Goal: Book appointment/travel/reservation

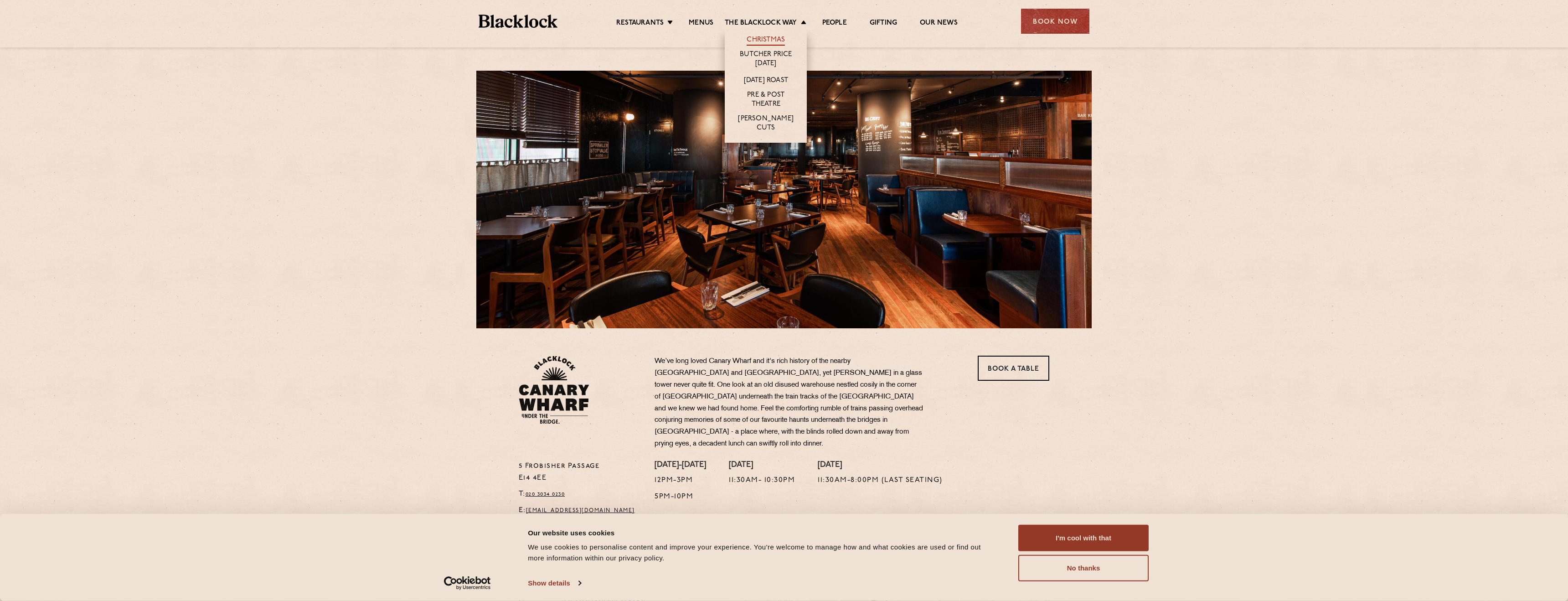
click at [756, 37] on link "Christmas" at bounding box center [766, 40] width 38 height 10
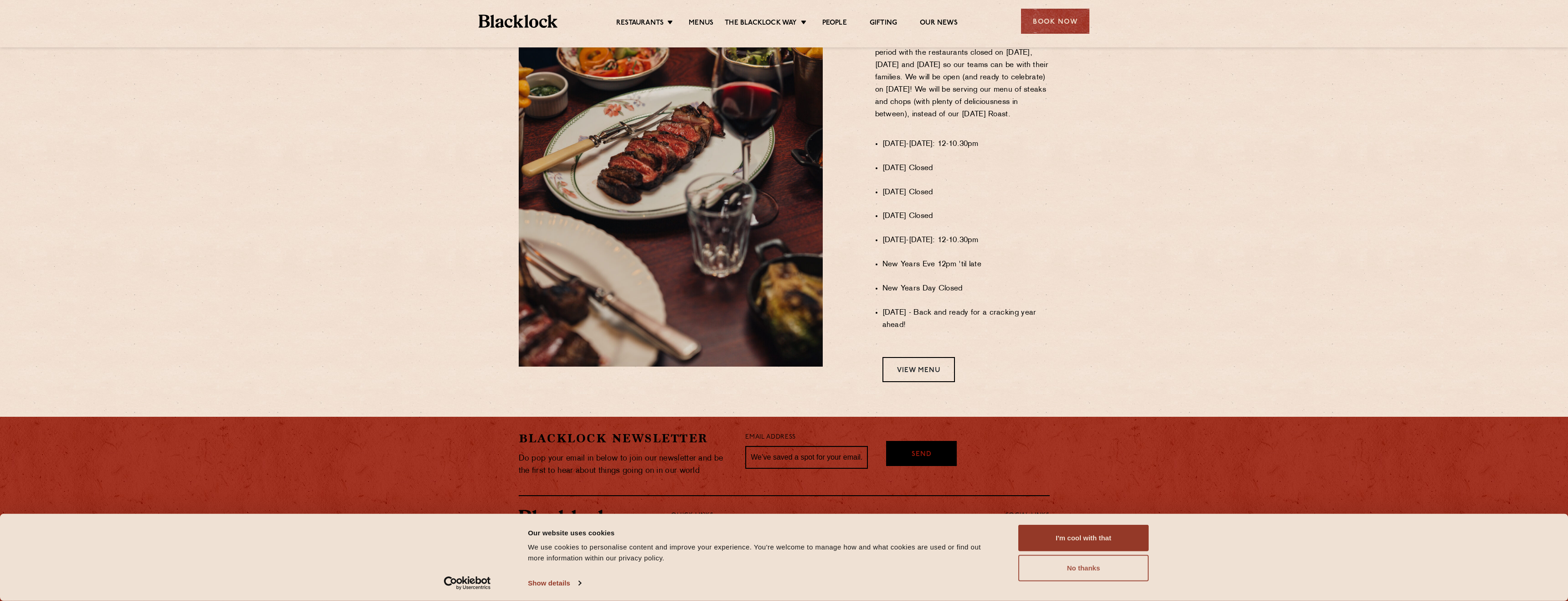
scroll to position [613, 0]
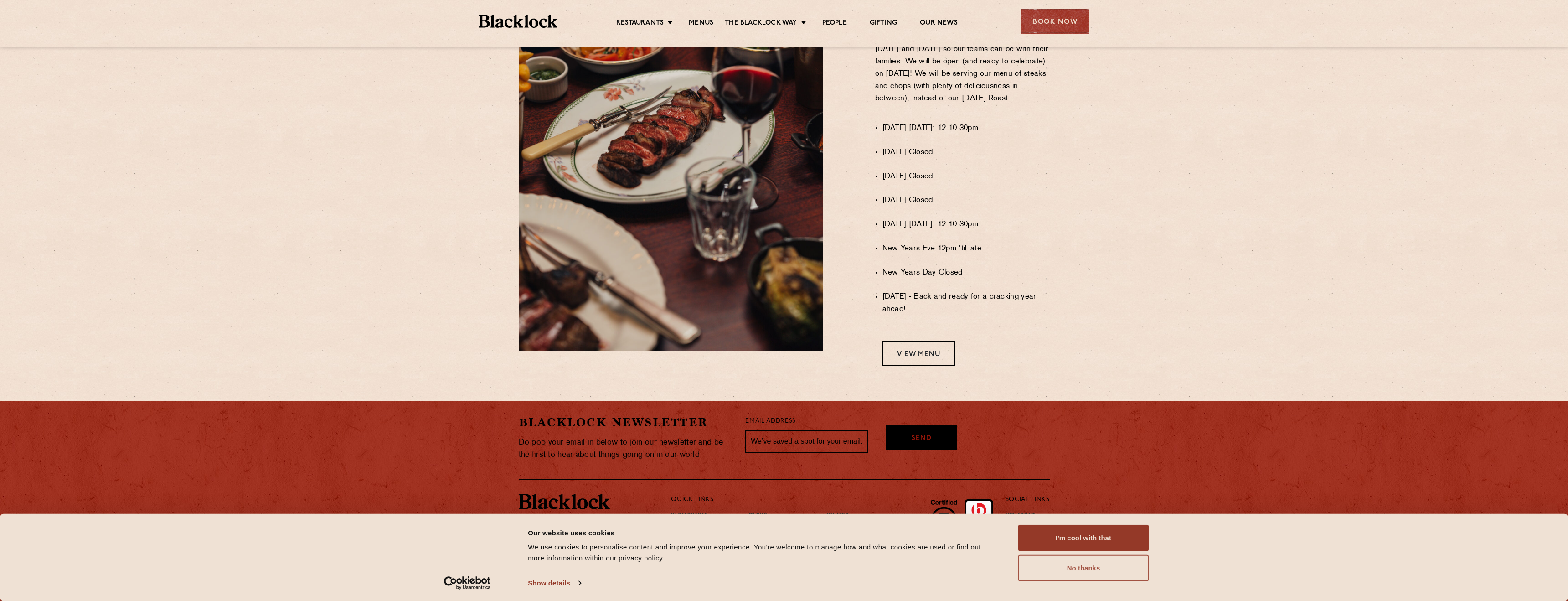
click at [1101, 566] on button "No thanks" at bounding box center [1083, 568] width 130 height 26
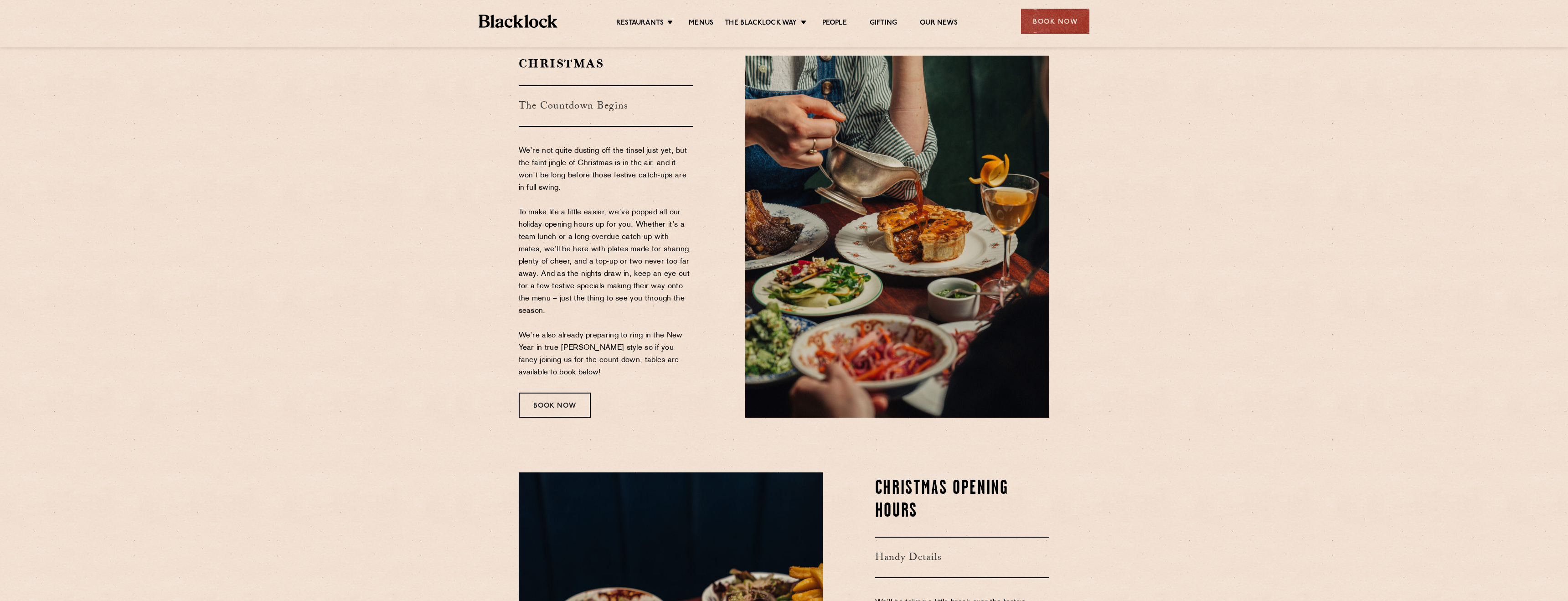
scroll to position [13, 0]
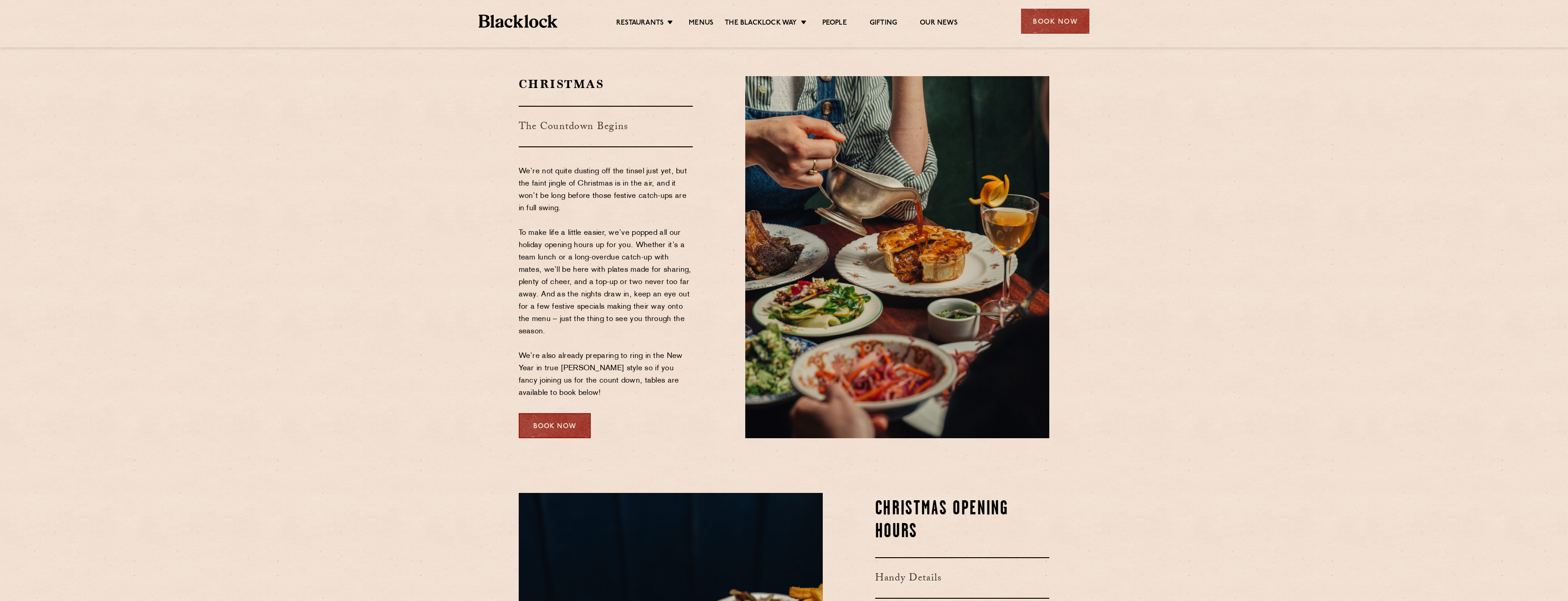
click at [553, 431] on div "Book Now" at bounding box center [555, 425] width 72 height 25
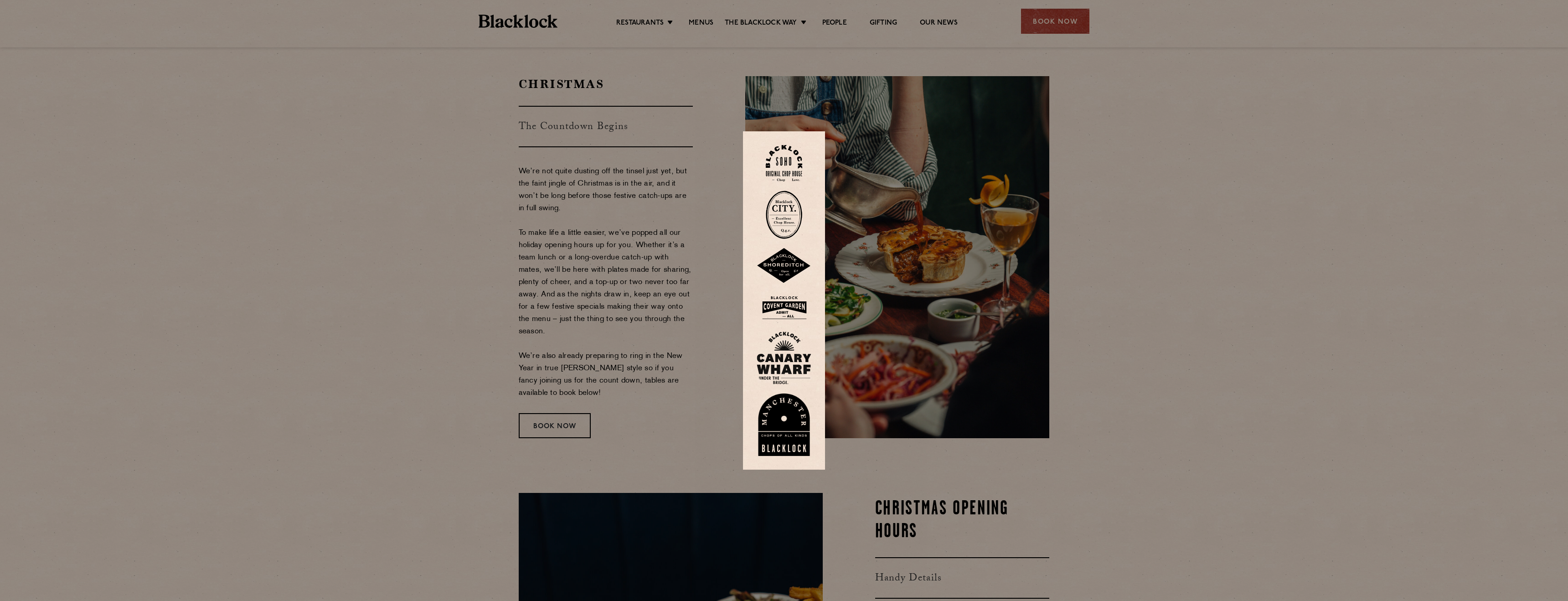
click at [675, 215] on div at bounding box center [784, 300] width 1568 height 601
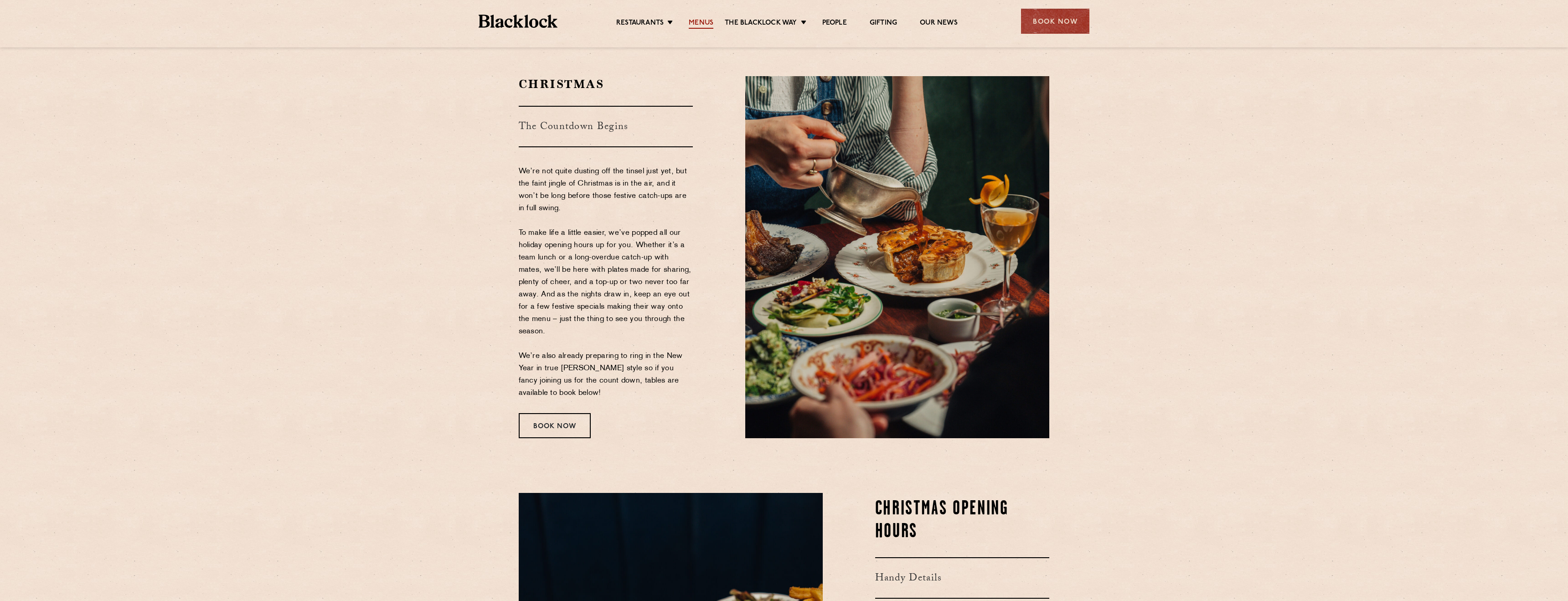
click at [707, 26] on link "Menus" at bounding box center [701, 24] width 24 height 10
